Goal: Information Seeking & Learning: Learn about a topic

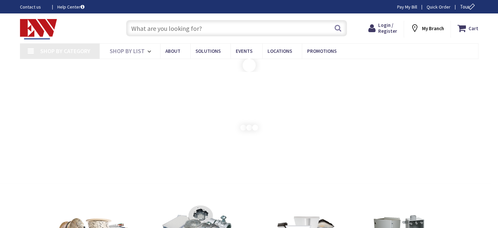
type input "[GEOGRAPHIC_DATA], [GEOGRAPHIC_DATA]"
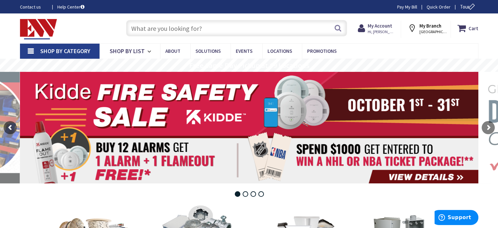
click at [138, 26] on input "text" at bounding box center [236, 28] width 221 height 16
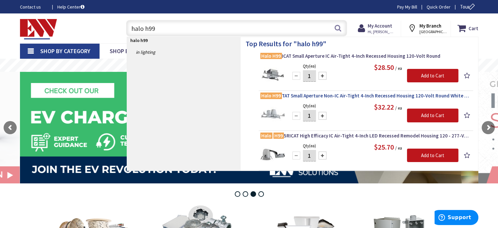
type input "halo h99"
click at [316, 94] on span "Halo H99 TAT Small Aperture Non-IC Air-Tight 4-Inch Recessed Housing 120-Volt R…" at bounding box center [365, 95] width 211 height 7
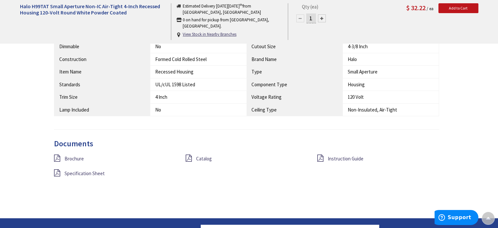
scroll to position [525, 0]
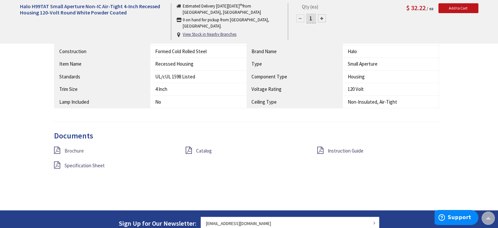
click at [75, 150] on span "Brochure" at bounding box center [74, 150] width 19 height 6
click at [86, 163] on span "Specification Sheet" at bounding box center [85, 165] width 40 height 6
